Goal: Navigation & Orientation: Find specific page/section

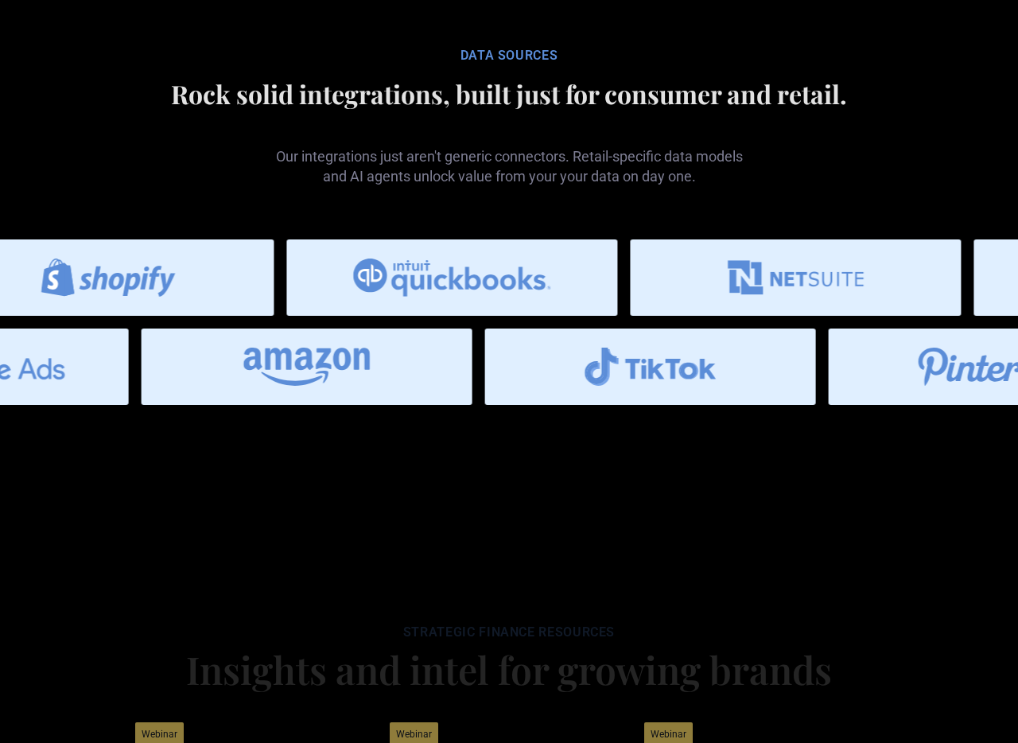
scroll to position [6683, 0]
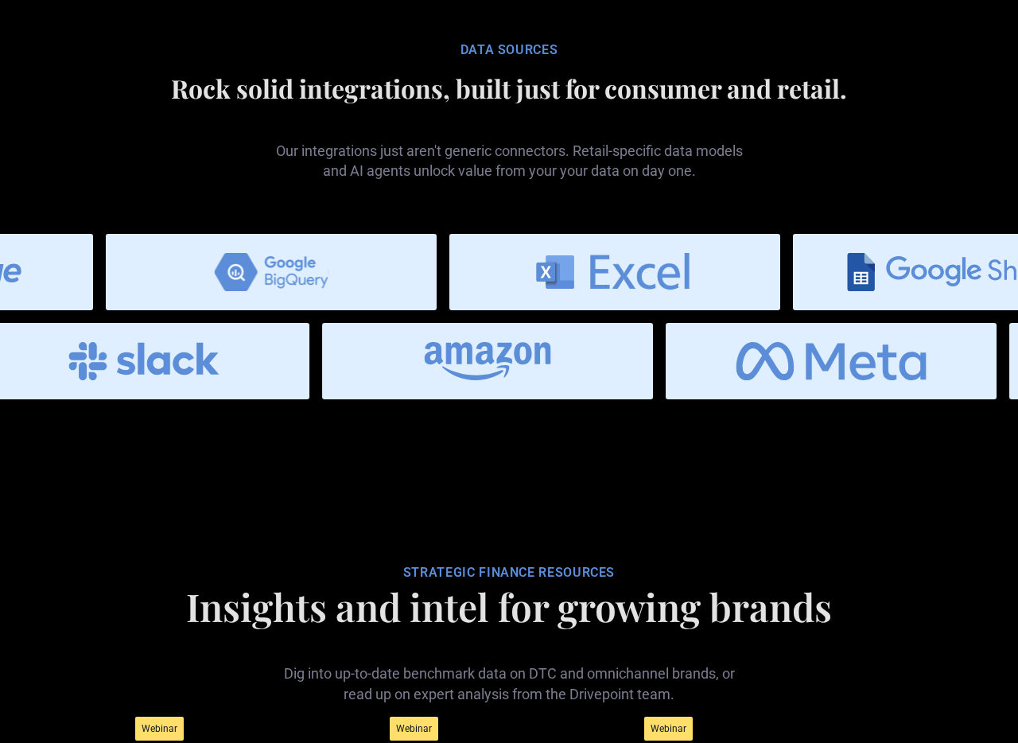
click at [534, 58] on div "Data SOURCES" at bounding box center [508, 50] width 763 height 16
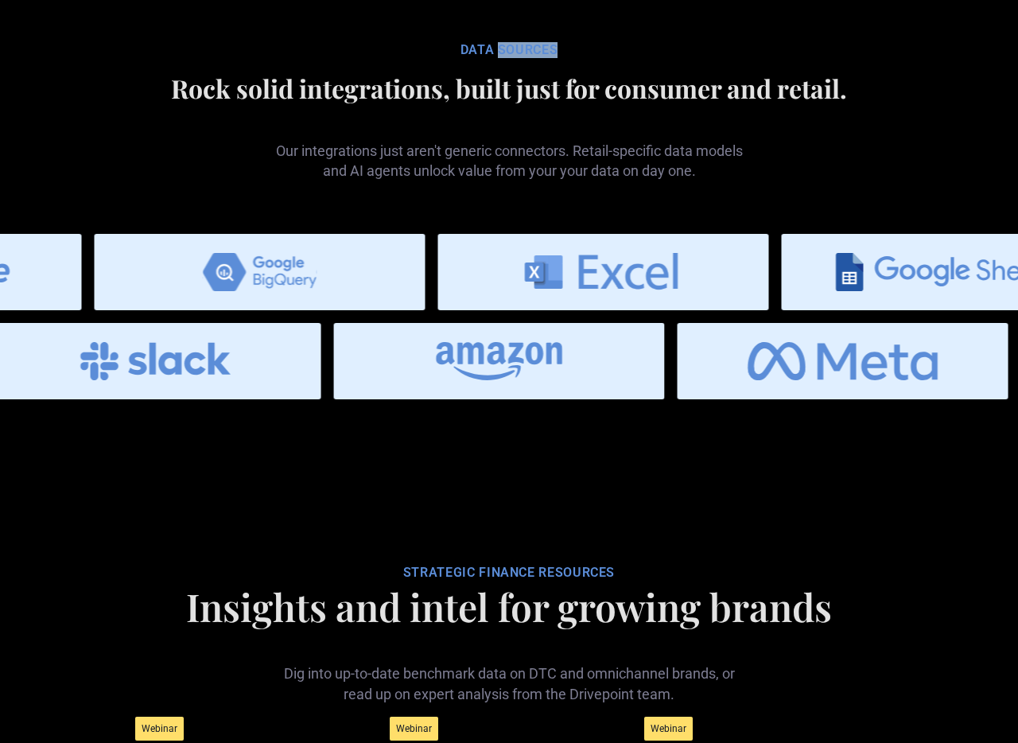
click at [534, 58] on div "Data SOURCES" at bounding box center [508, 50] width 763 height 16
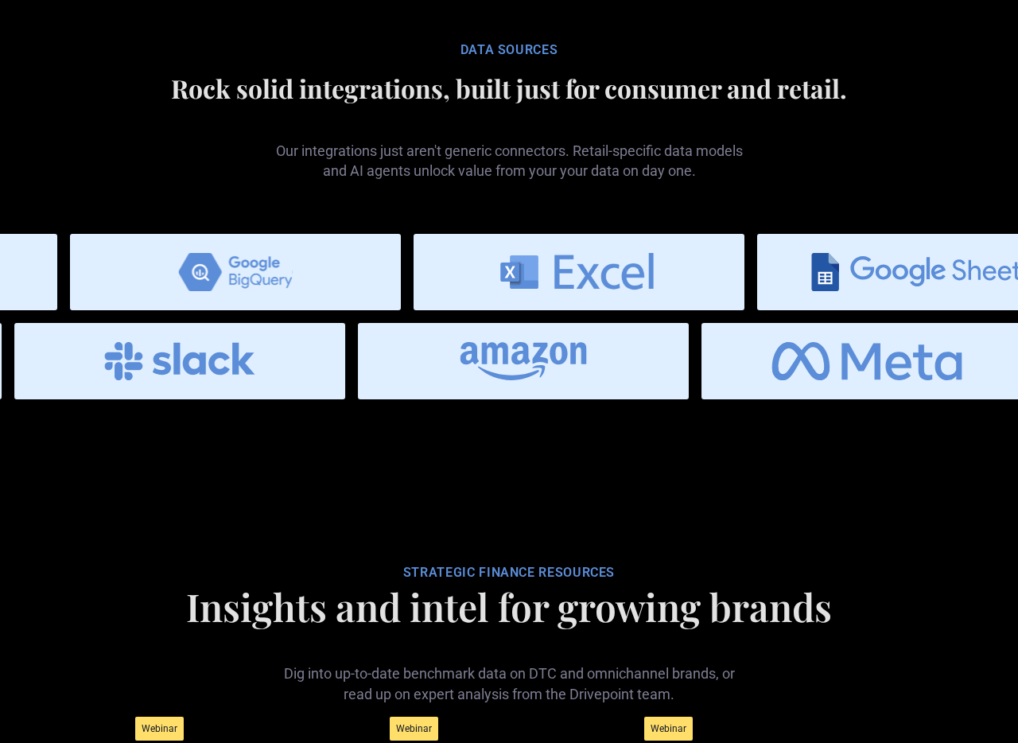
click at [545, 181] on p "Our integrations just aren't generic connectors. Retail-specific data models an…" at bounding box center [508, 147] width 477 height 65
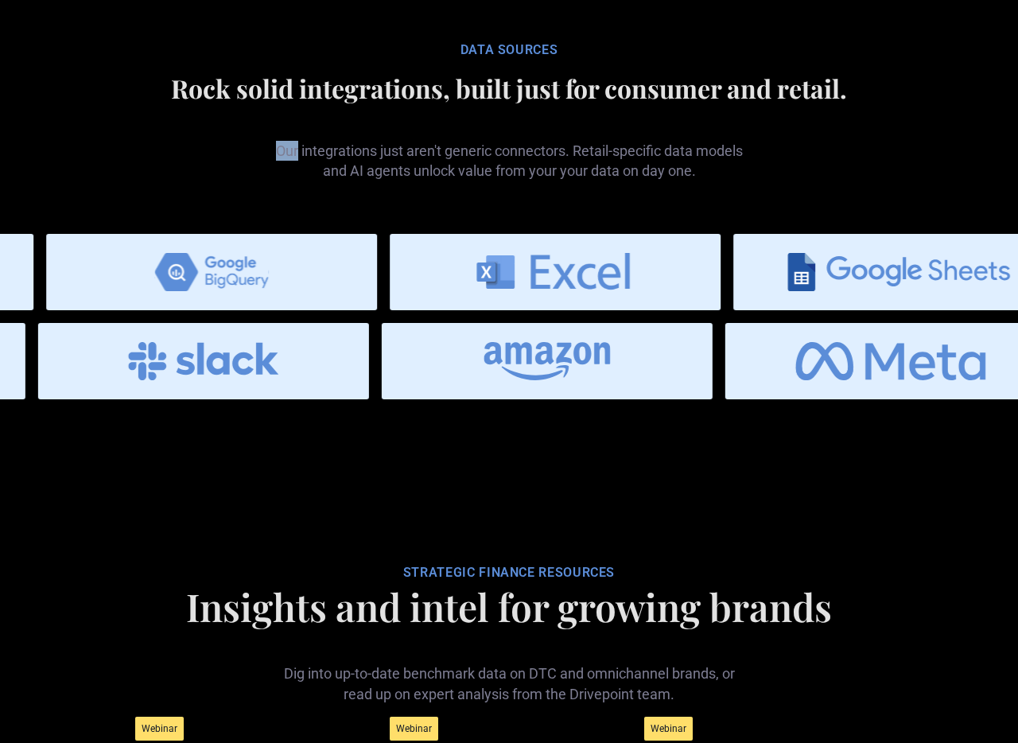
click at [545, 181] on p "Our integrations just aren't generic connectors. Retail-specific data models an…" at bounding box center [508, 147] width 477 height 65
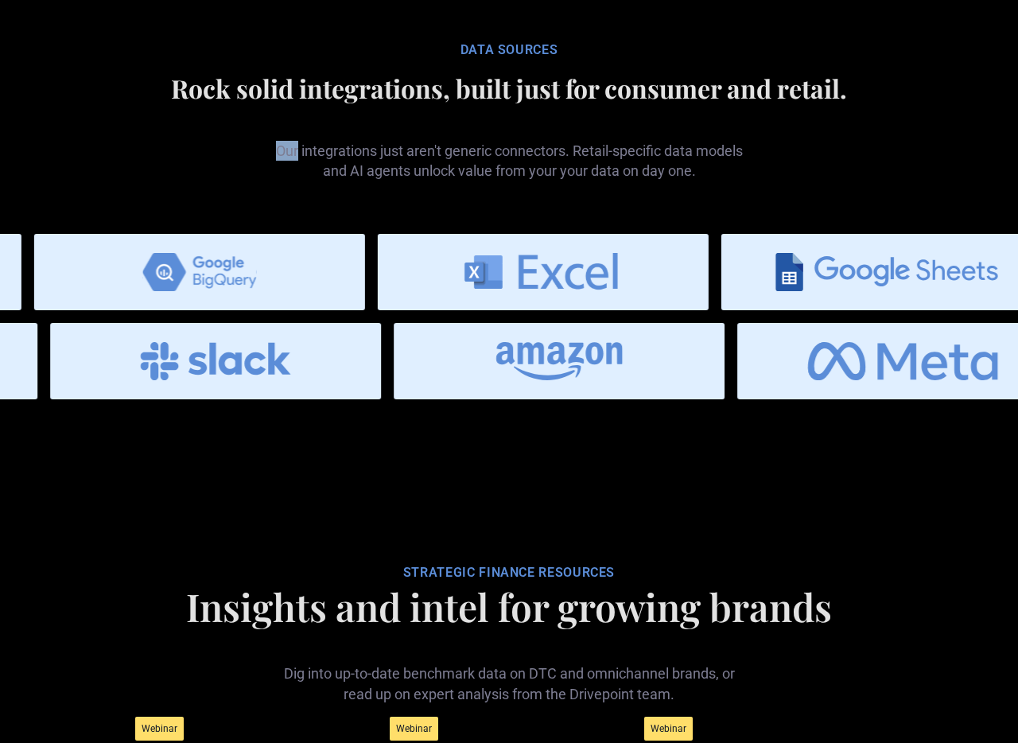
click at [545, 181] on p "Our integrations just aren't generic connectors. Retail-specific data models an…" at bounding box center [508, 147] width 477 height 65
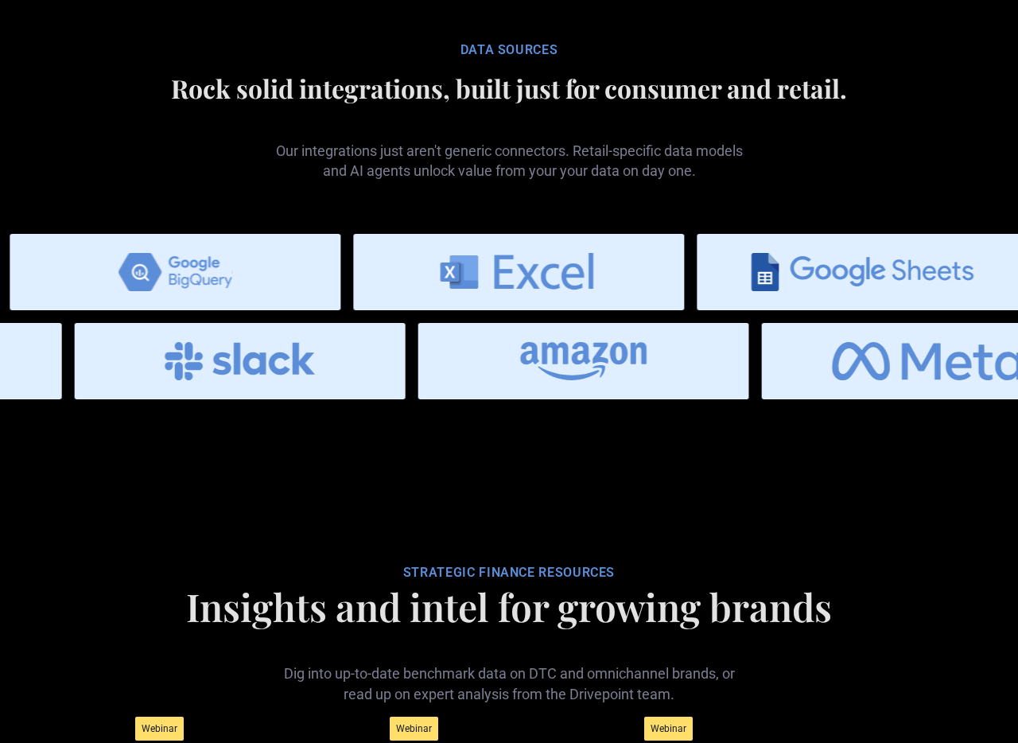
click at [545, 181] on p "Our integrations just aren't generic connectors. Retail-specific data models an…" at bounding box center [508, 147] width 477 height 65
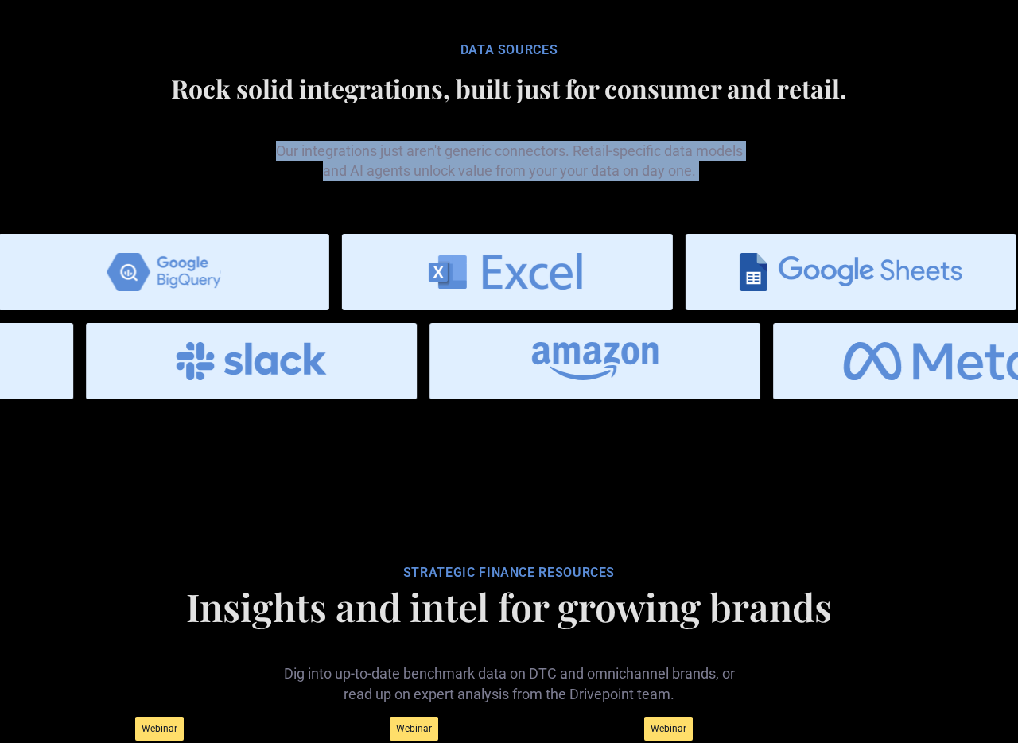
click at [545, 181] on p "Our integrations just aren't generic connectors. Retail-specific data models an…" at bounding box center [508, 147] width 477 height 65
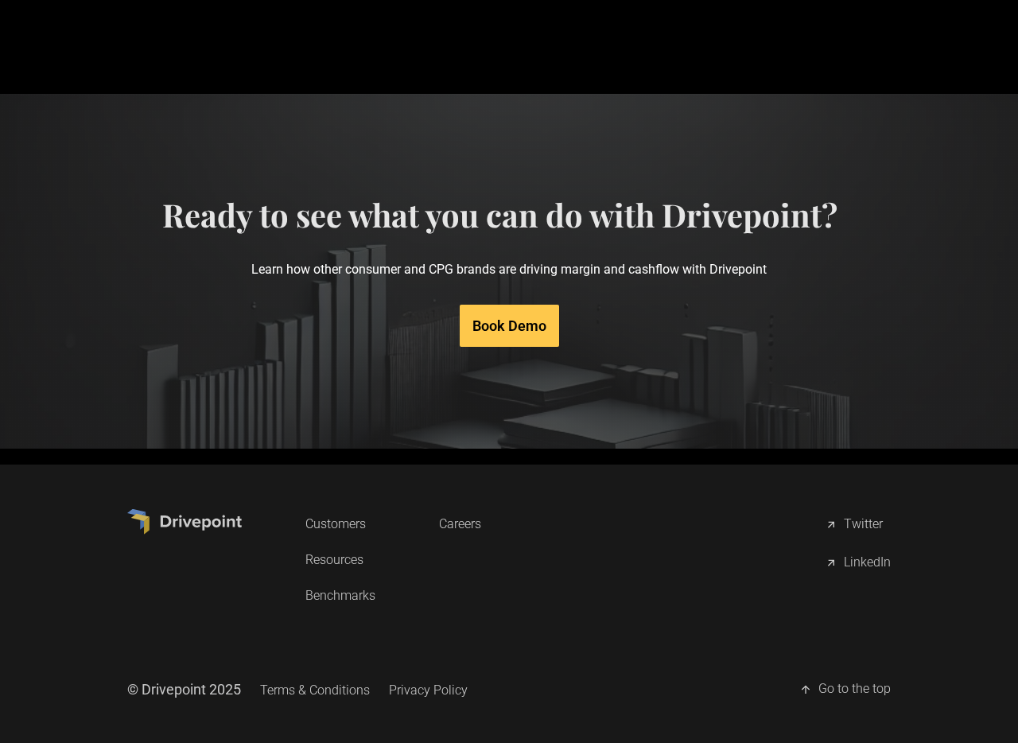
scroll to position [7819, 0]
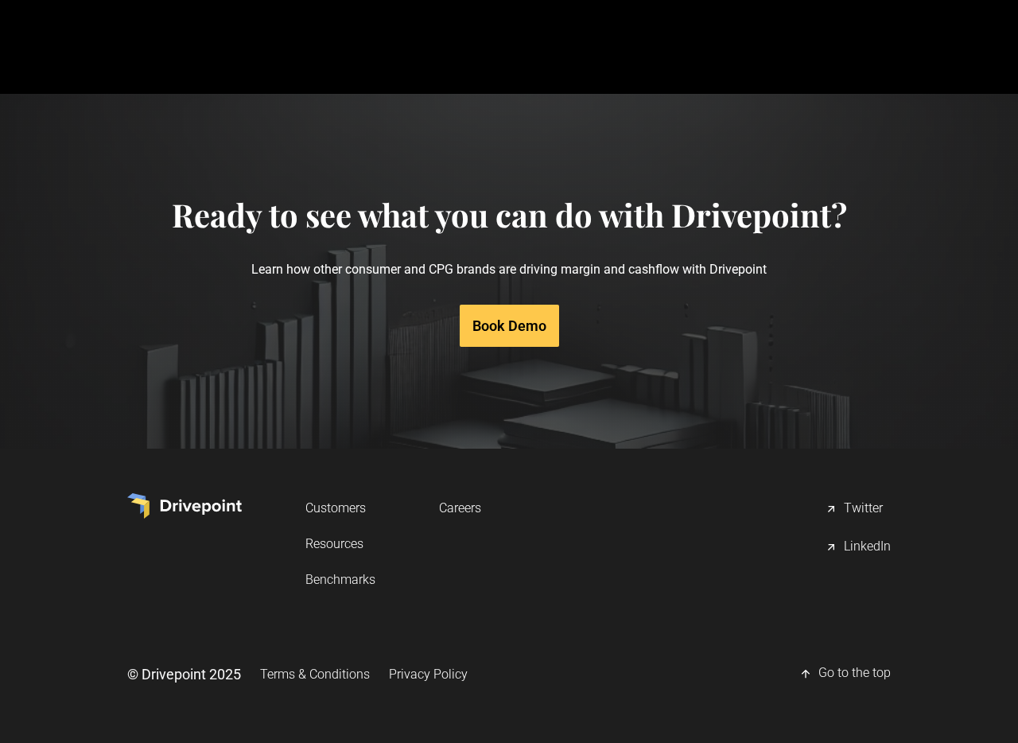
click at [329, 546] on link "Resources" at bounding box center [340, 543] width 70 height 29
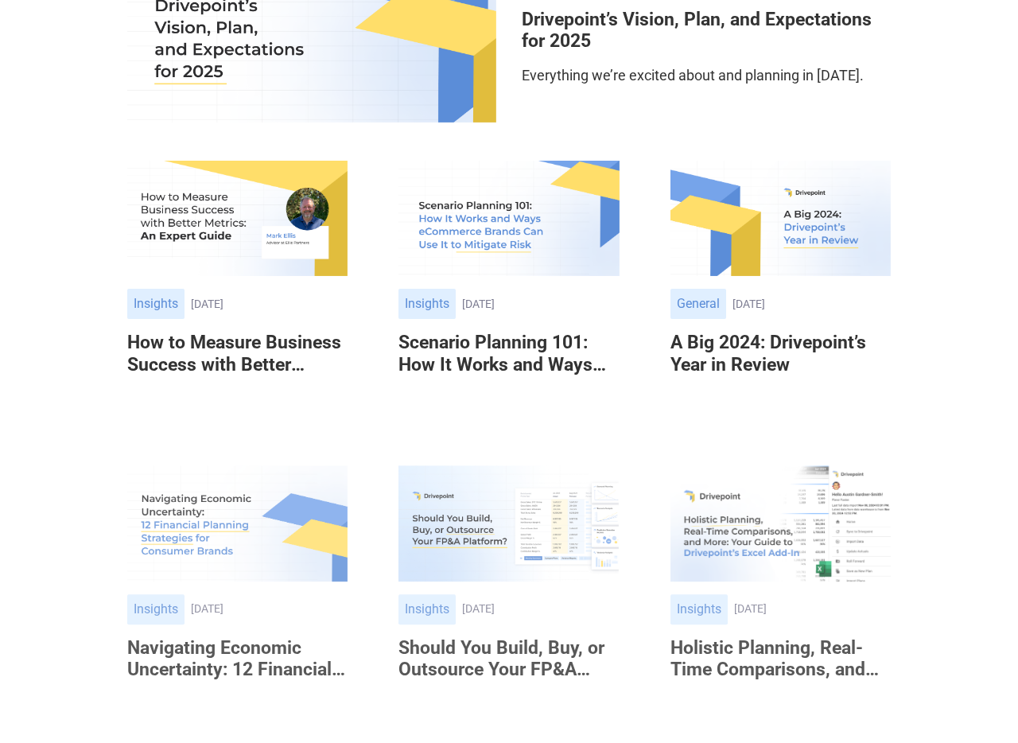
scroll to position [394, 0]
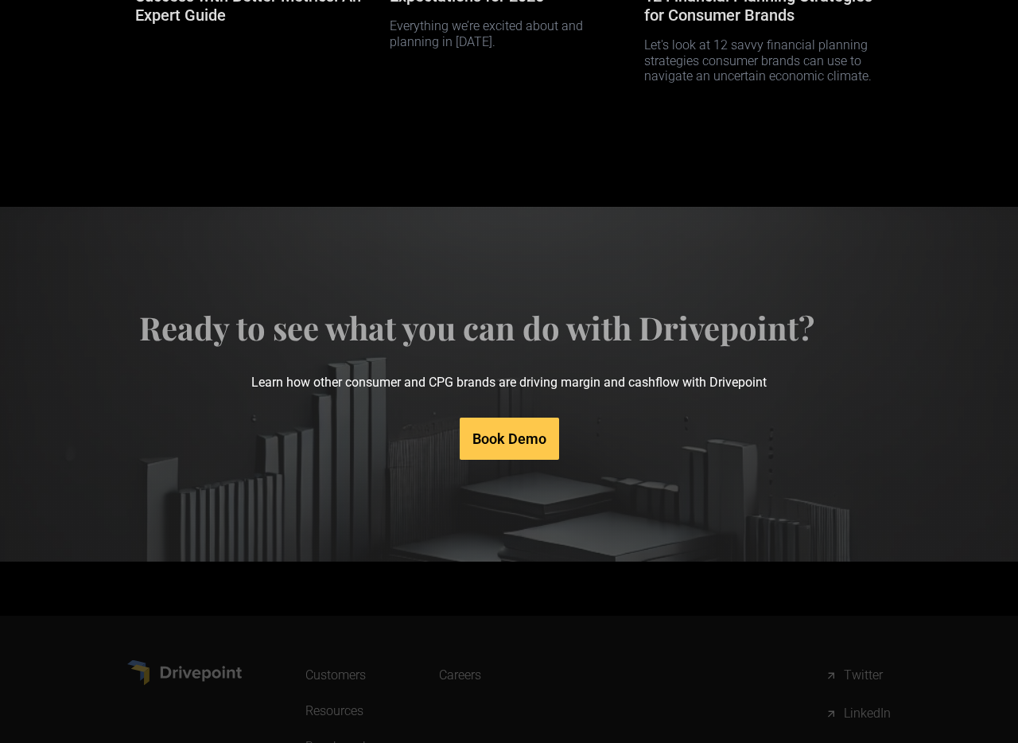
scroll to position [7819, 0]
